Goal: Information Seeking & Learning: Learn about a topic

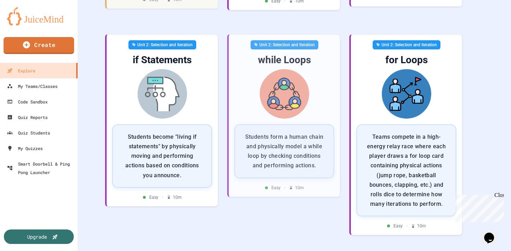
scroll to position [380, 0]
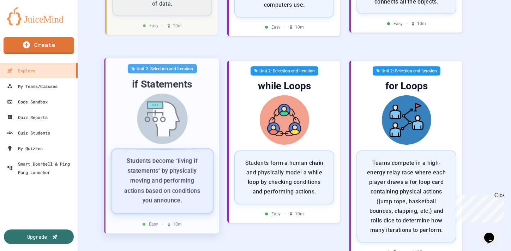
click at [187, 139] on img at bounding box center [162, 119] width 102 height 50
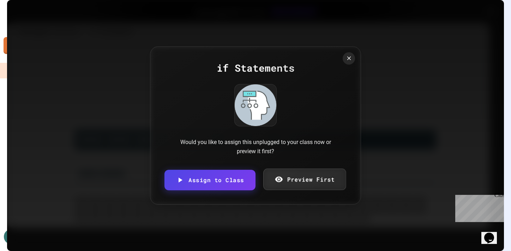
click at [287, 182] on link "Preview First" at bounding box center [304, 180] width 83 height 22
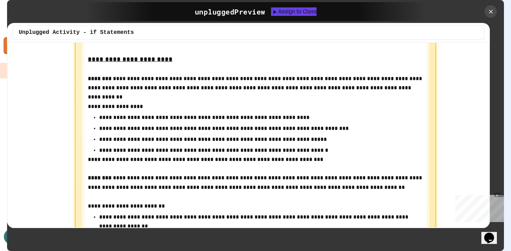
scroll to position [478, 0]
